Goal: Task Accomplishment & Management: Use online tool/utility

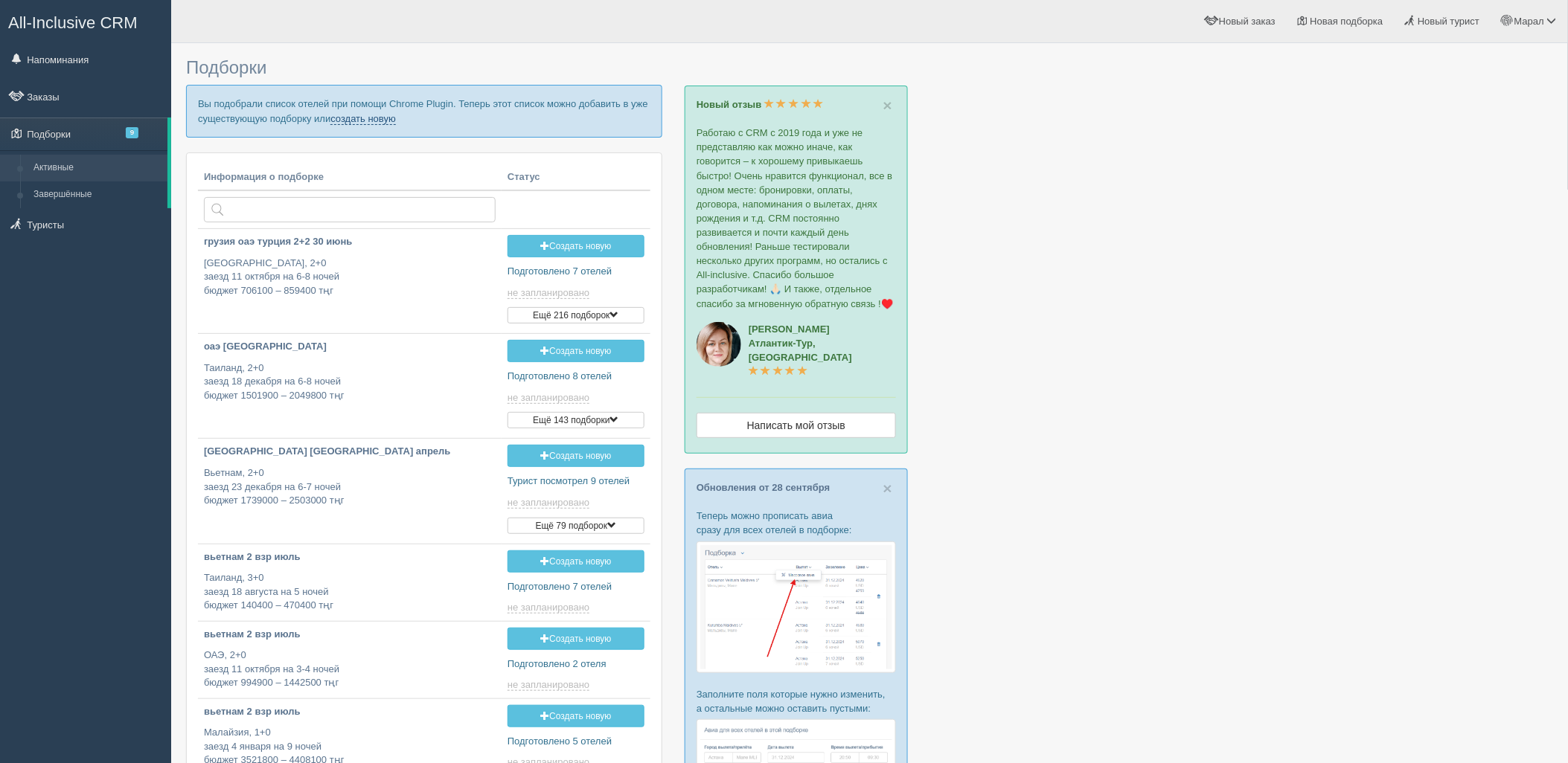
click at [389, 117] on link "создать новую" at bounding box center [363, 119] width 66 height 12
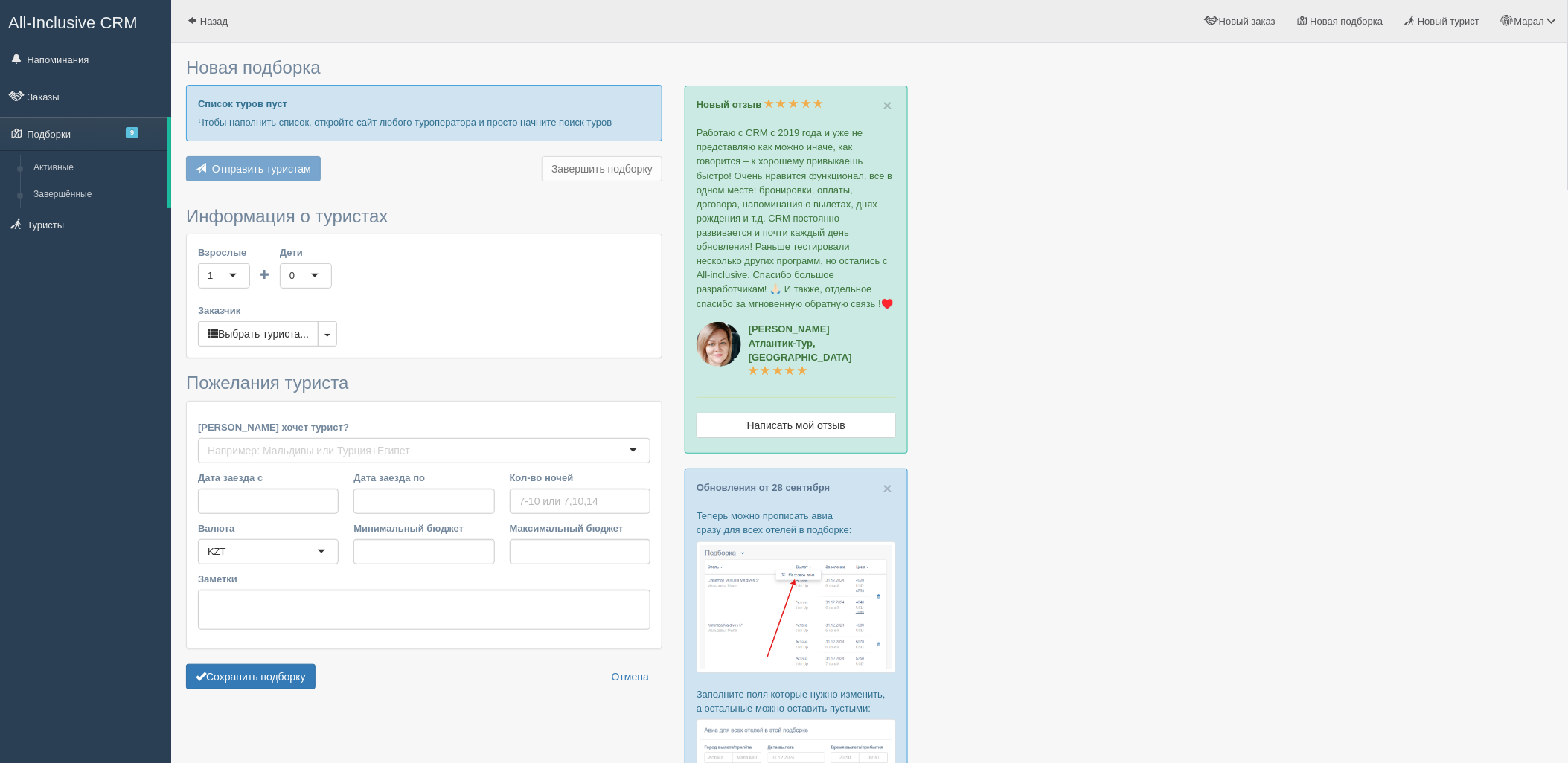
type input "7"
type input "915800"
type input "1538000"
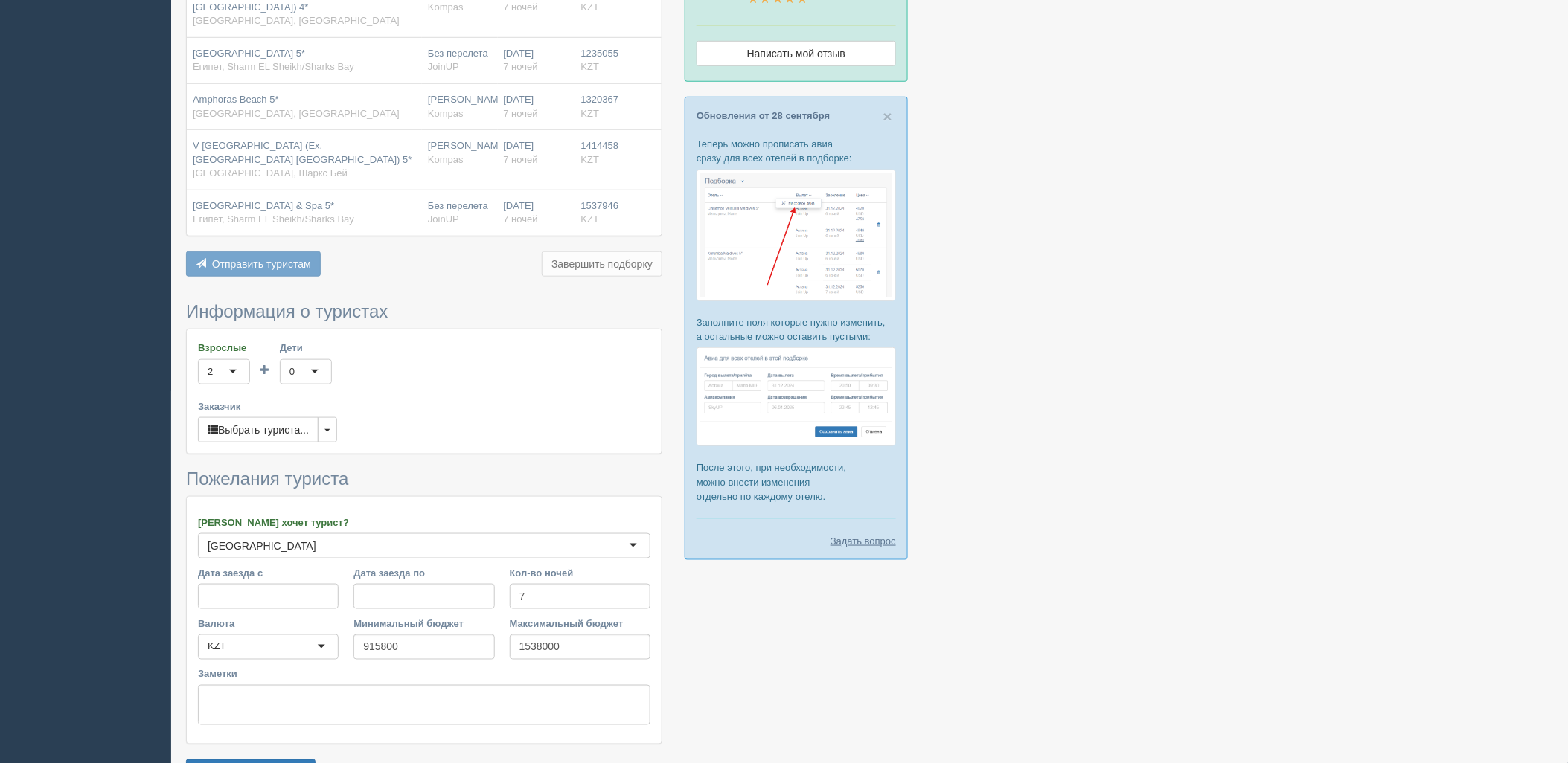
scroll to position [442, 0]
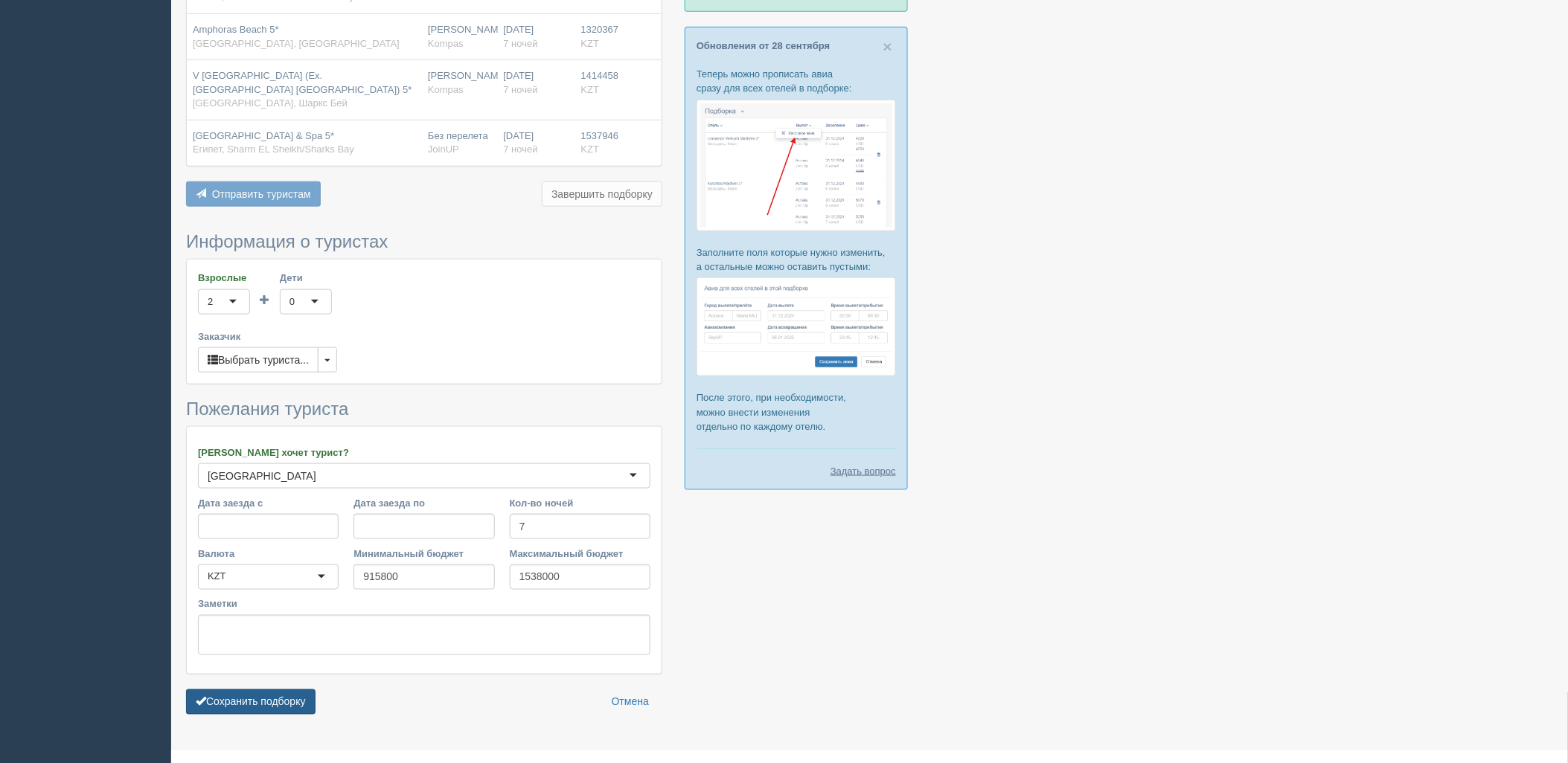
click at [261, 689] on button "Сохранить подборку" at bounding box center [251, 702] width 130 height 25
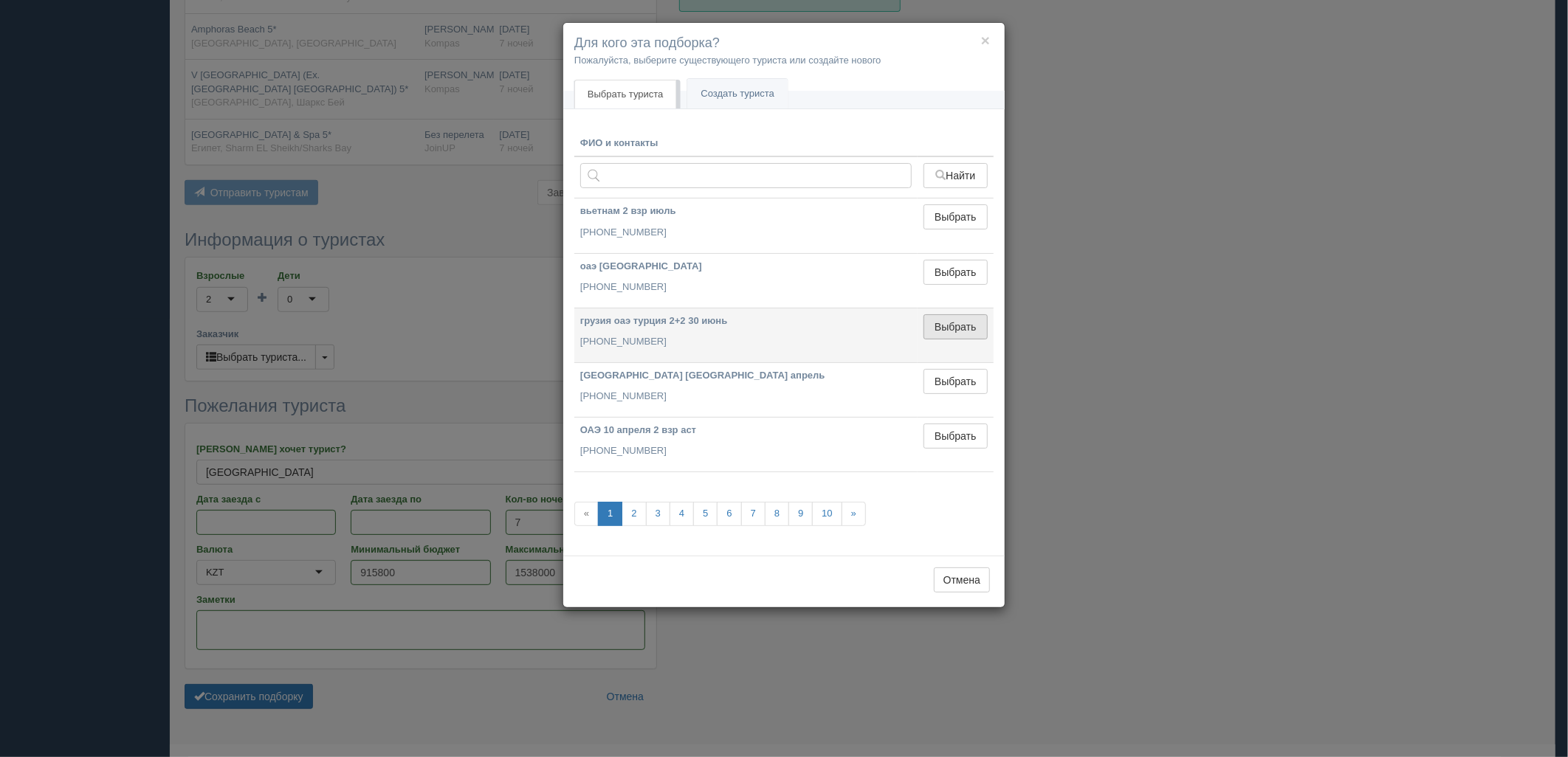
click at [948, 319] on button "Выбрать" at bounding box center [955, 327] width 64 height 25
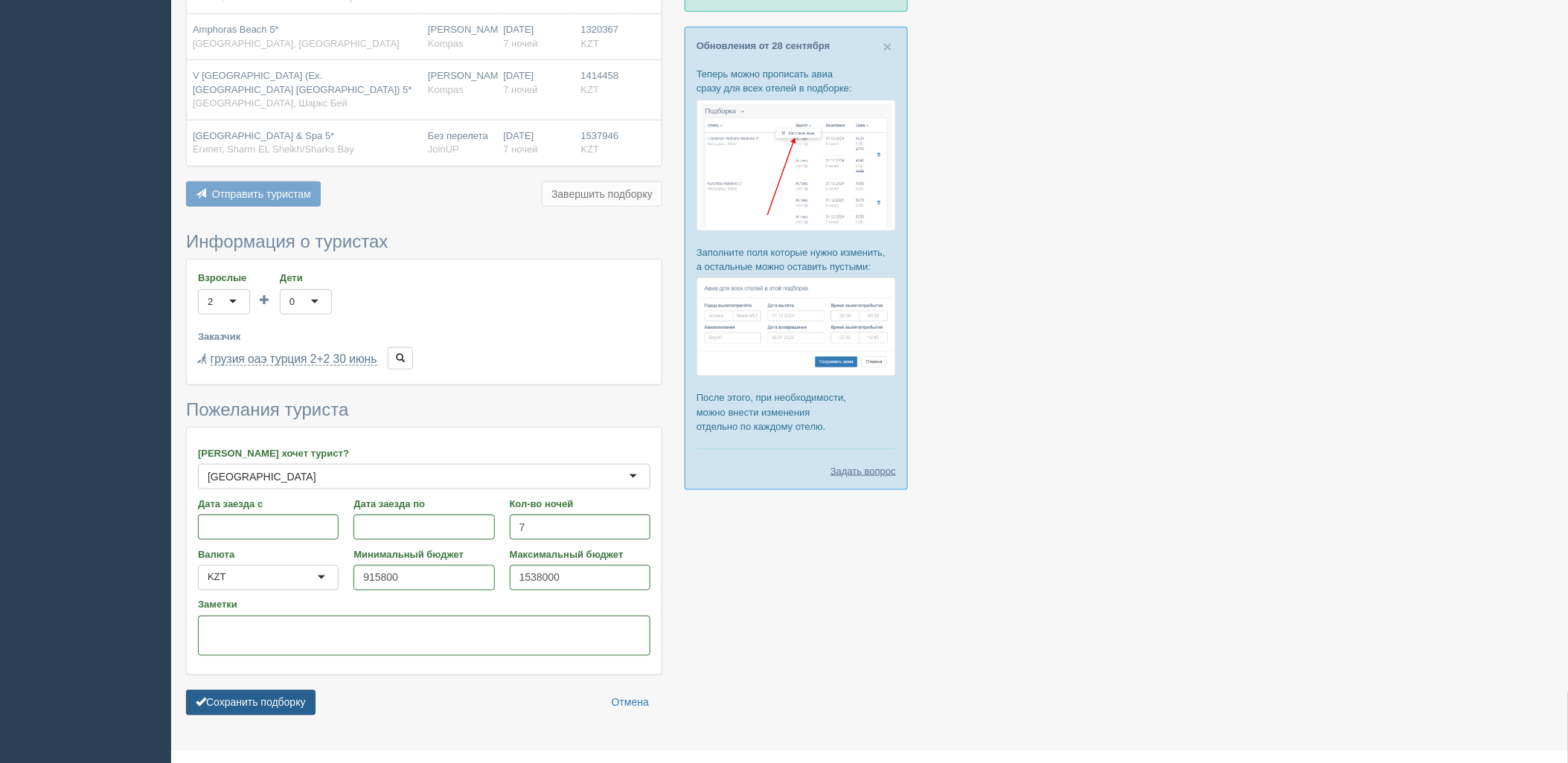
click at [315, 690] on button "Сохранить подборку" at bounding box center [251, 703] width 130 height 25
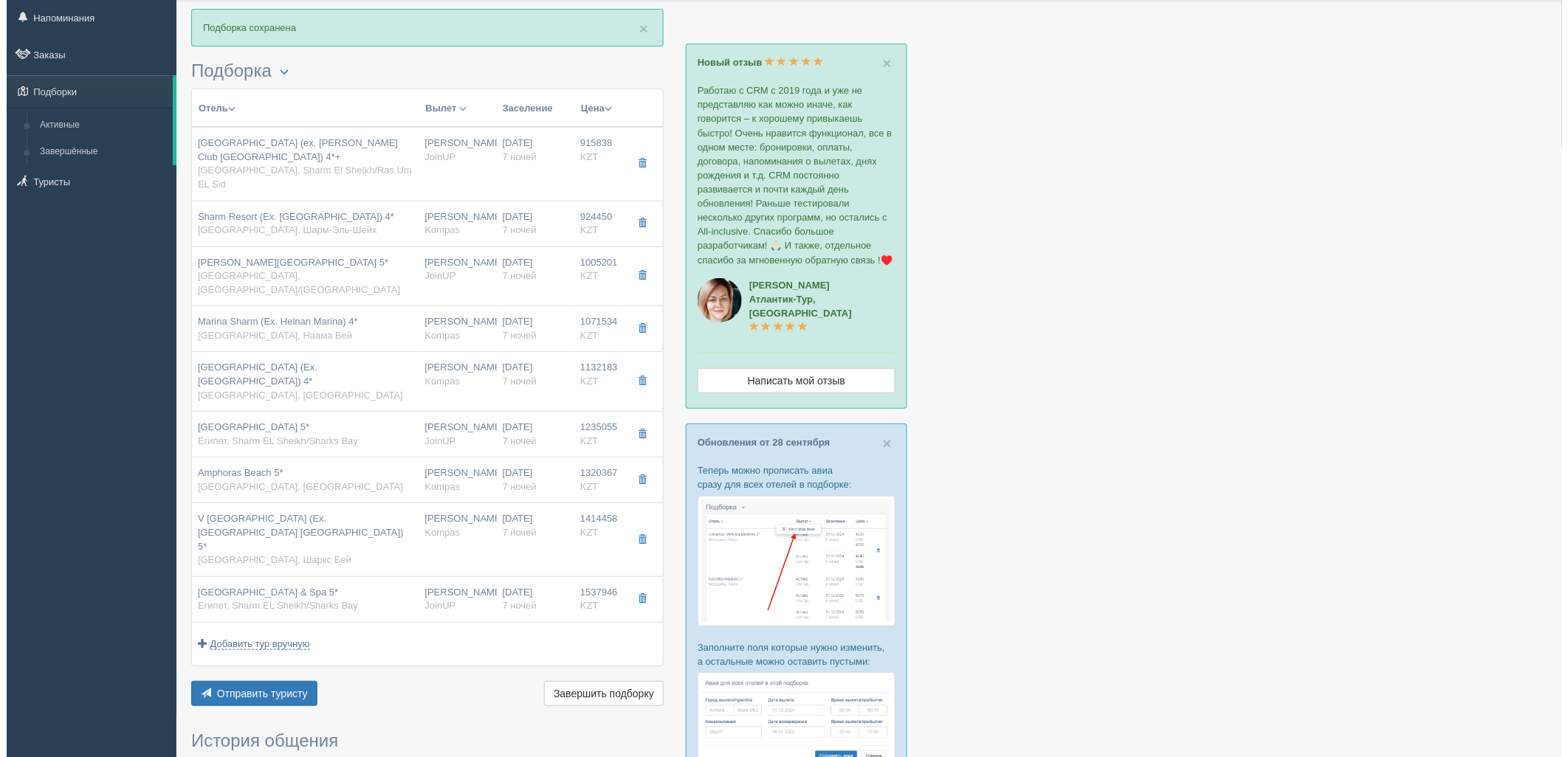
scroll to position [82, 0]
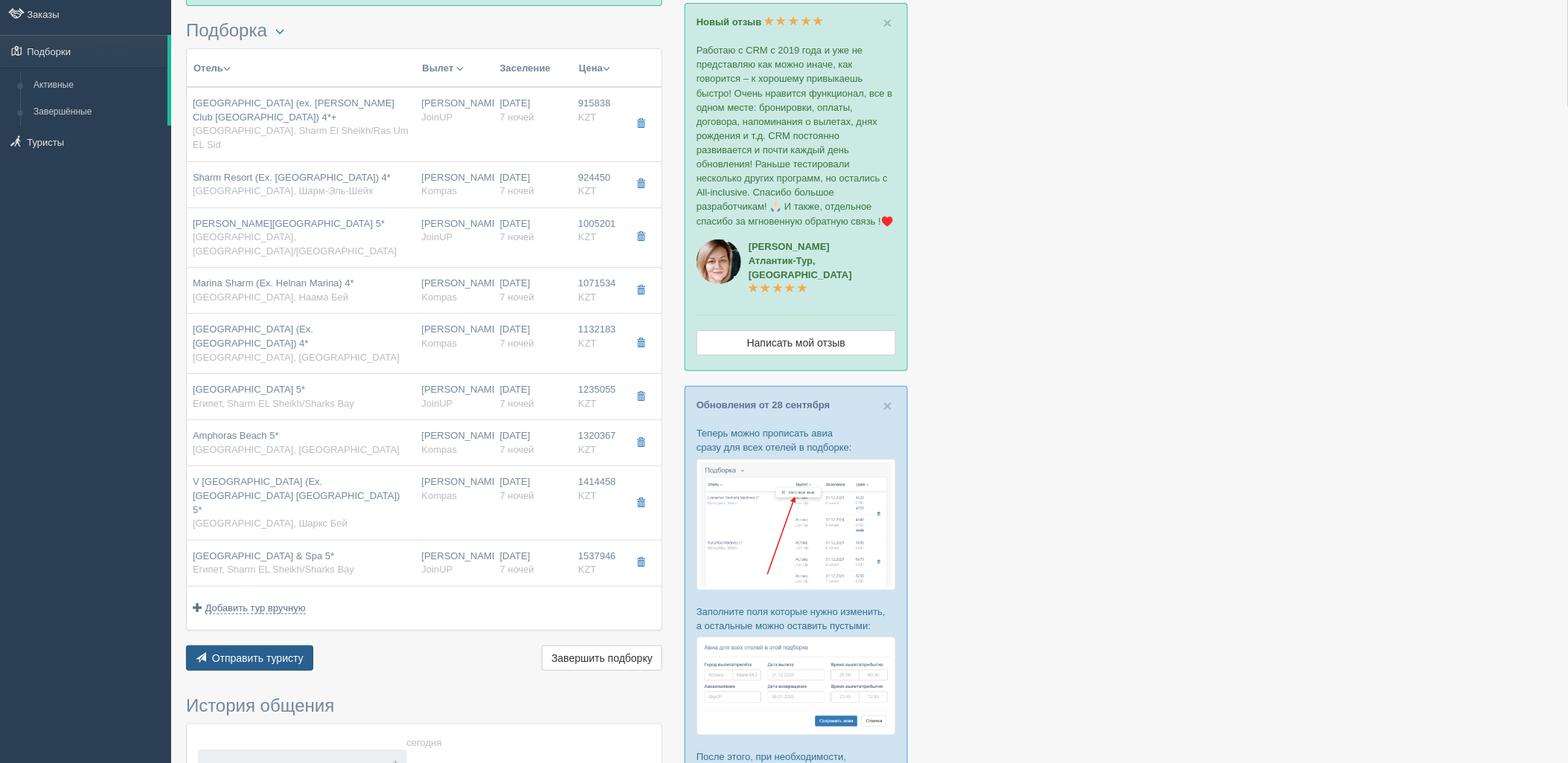
click at [256, 653] on span "Отправить туристу" at bounding box center [258, 658] width 92 height 12
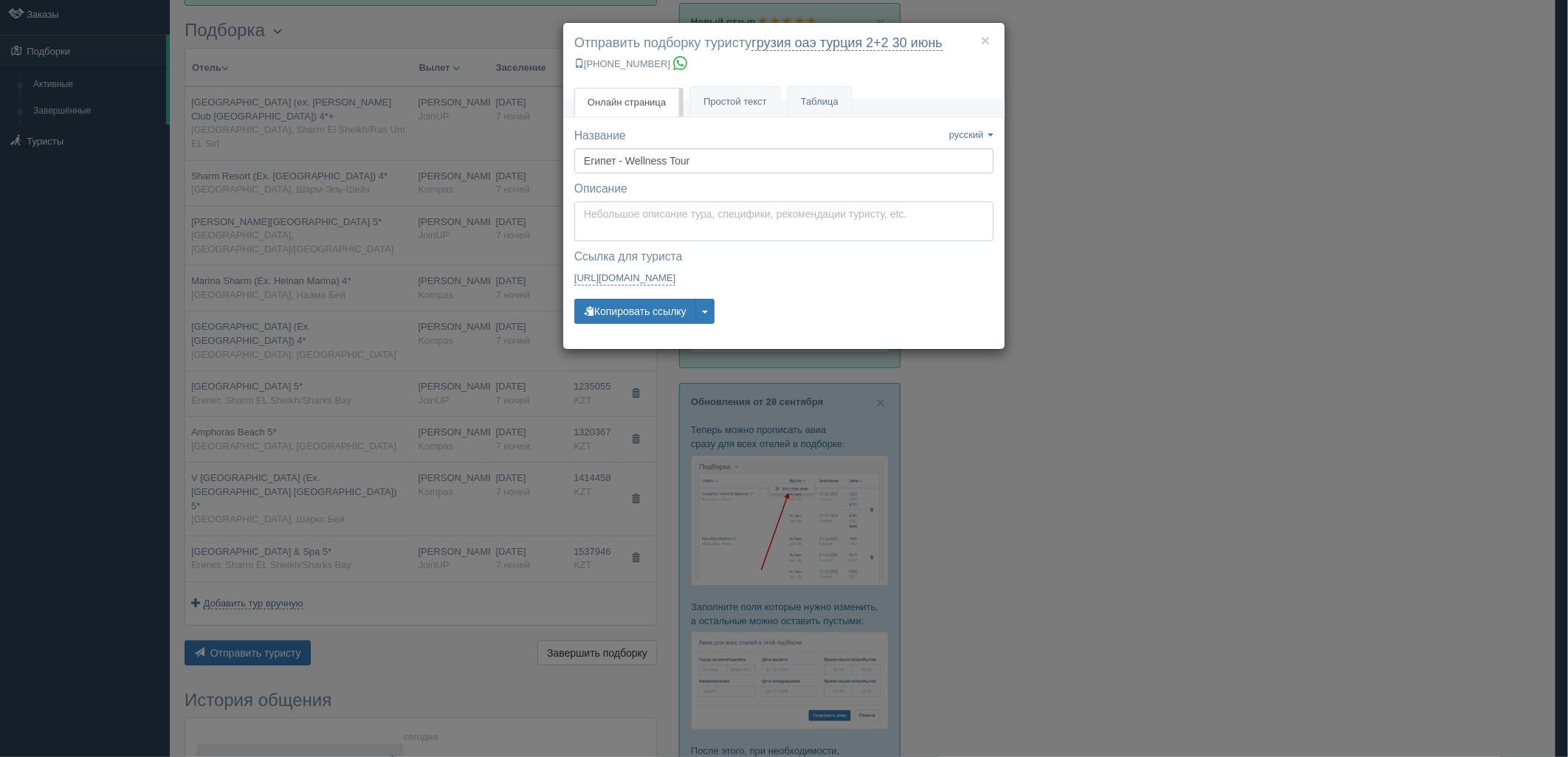
type textarea "Здравствуйте! Ниже представлены варианты туров для Вас. Для просмотра описания …"
click at [649, 212] on textarea "Здравствуйте! Ниже представлены варианты туров для Вас. Для просмотра описания …" at bounding box center [784, 221] width 419 height 39
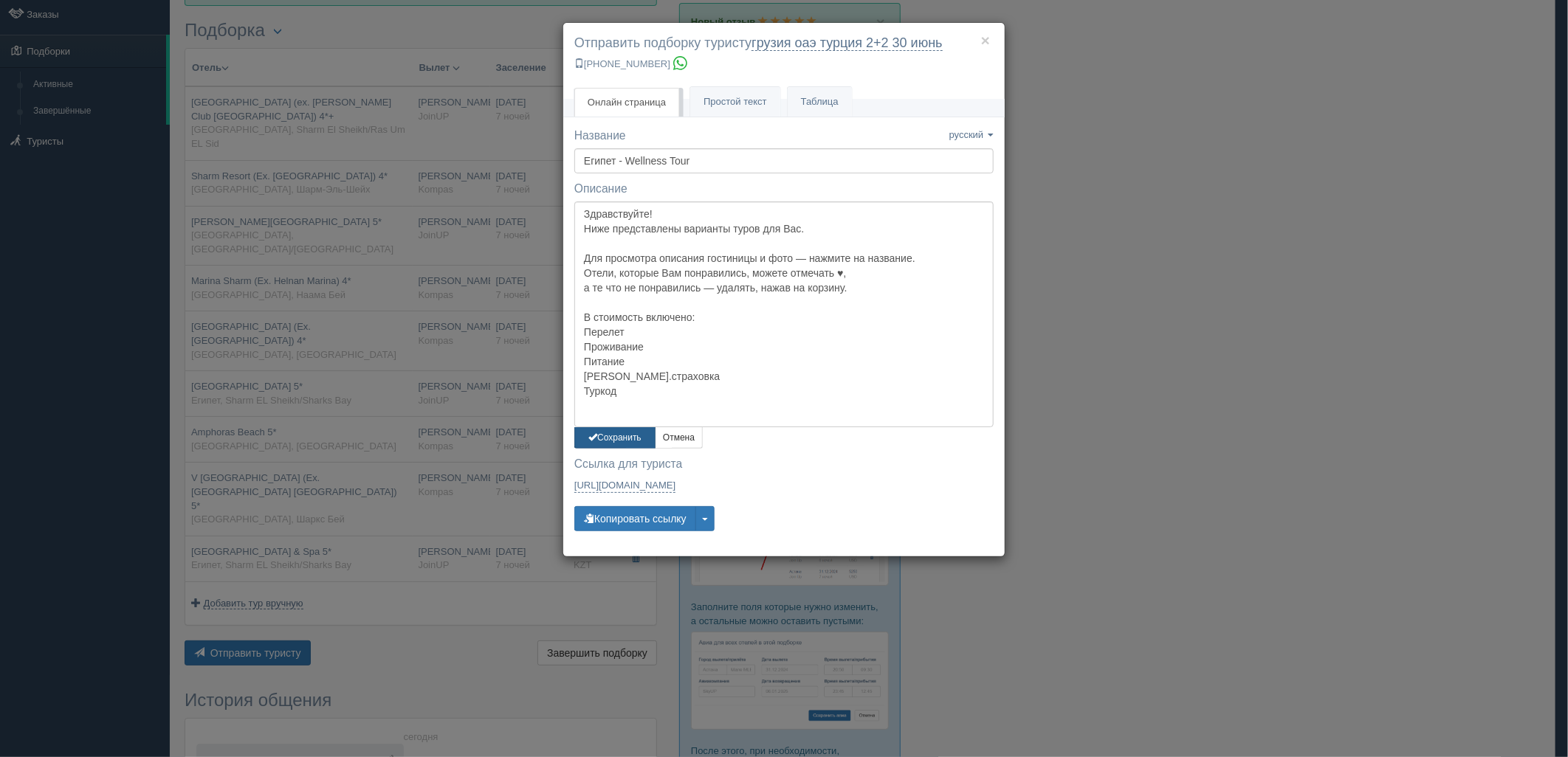
click at [615, 431] on button "Сохранить" at bounding box center [615, 438] width 82 height 21
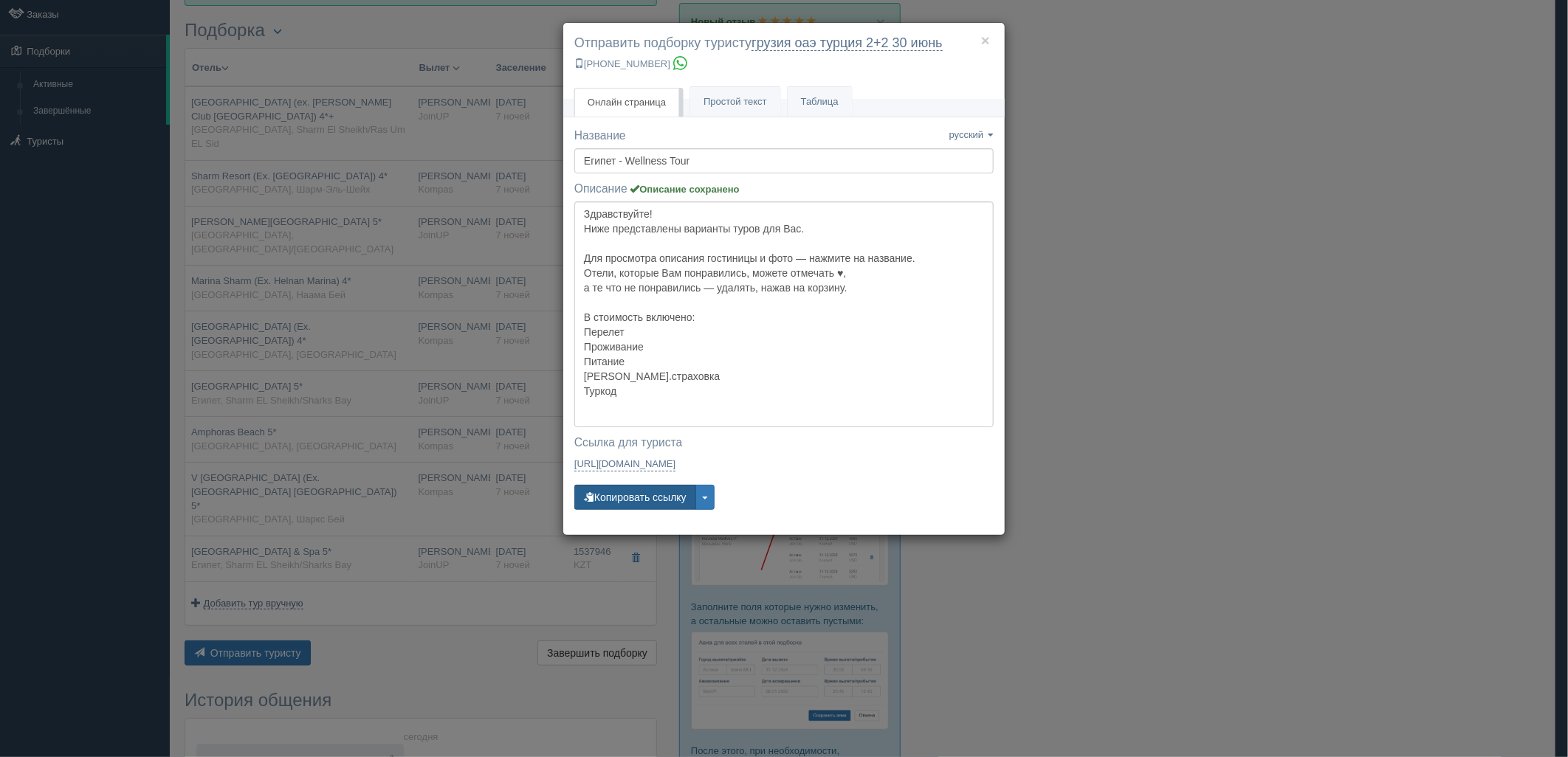
click at [624, 502] on button "Копировать ссылку" at bounding box center [635, 498] width 122 height 25
drag, startPoint x: 624, startPoint y: 502, endPoint x: 330, endPoint y: 753, distance: 386.6
click at [624, 500] on button "Копировать ссылку" at bounding box center [635, 498] width 122 height 25
